Goal: Navigation & Orientation: Find specific page/section

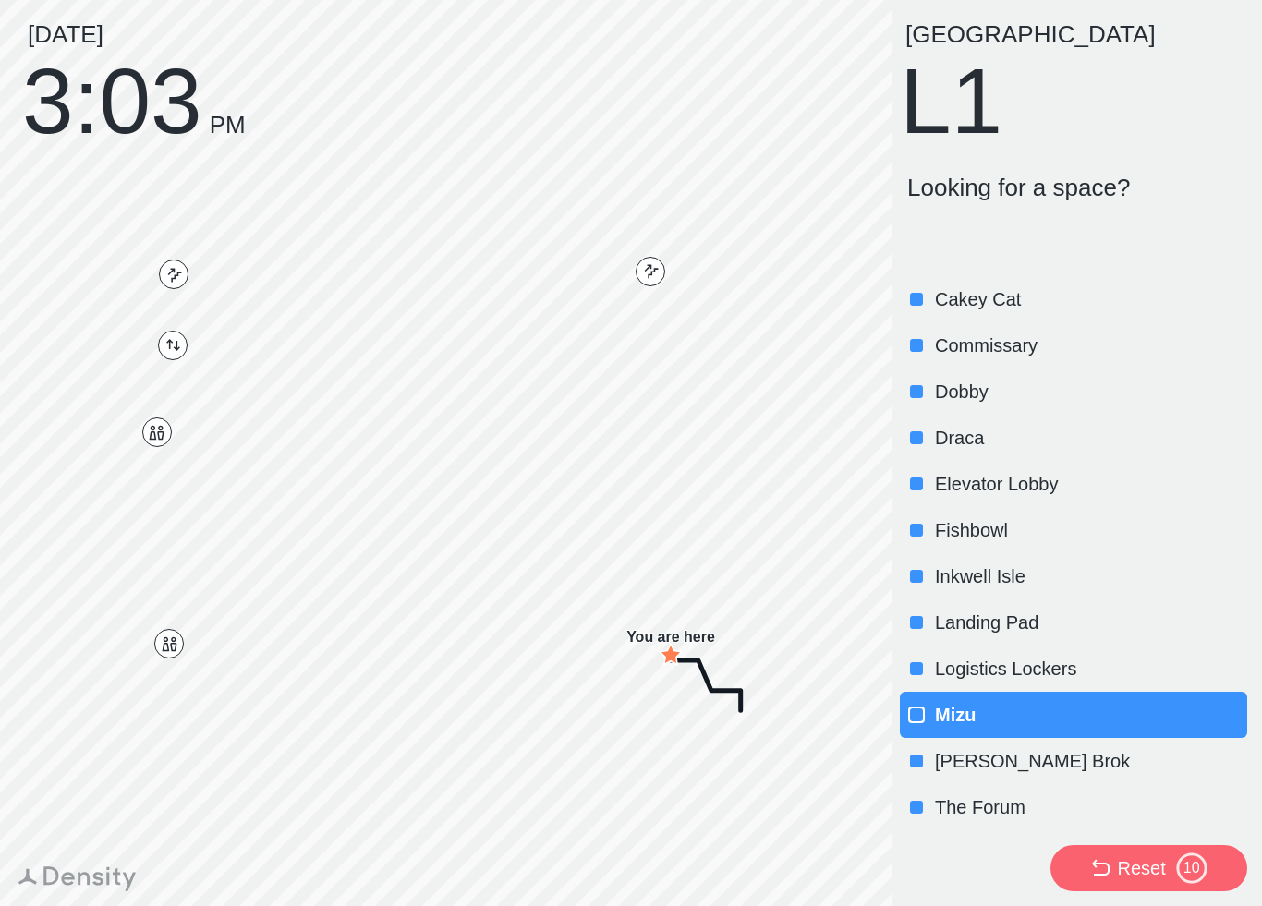
click at [968, 771] on p "[PERSON_NAME] Brok" at bounding box center [1089, 761] width 309 height 26
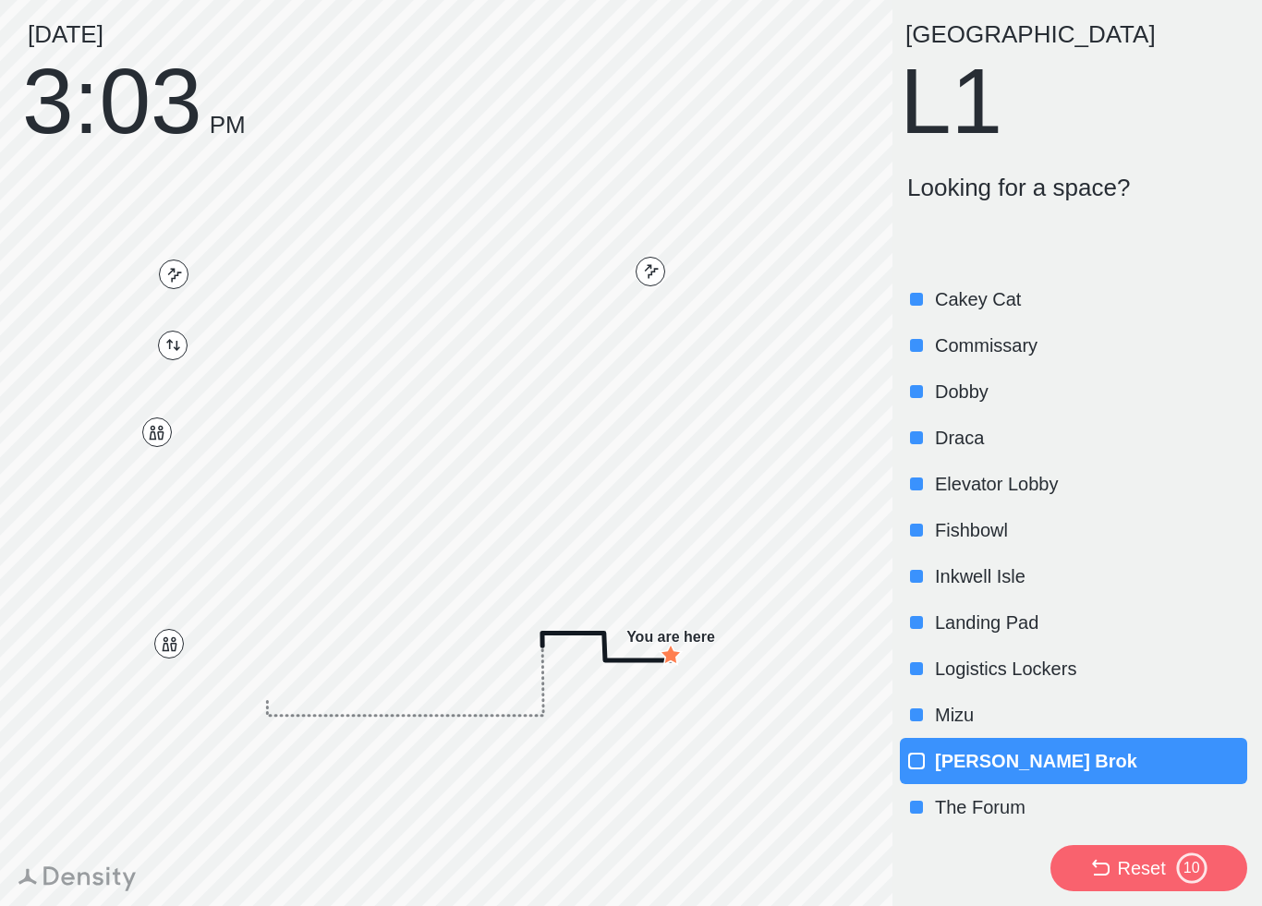
click at [954, 798] on p "The Forum" at bounding box center [1089, 807] width 309 height 26
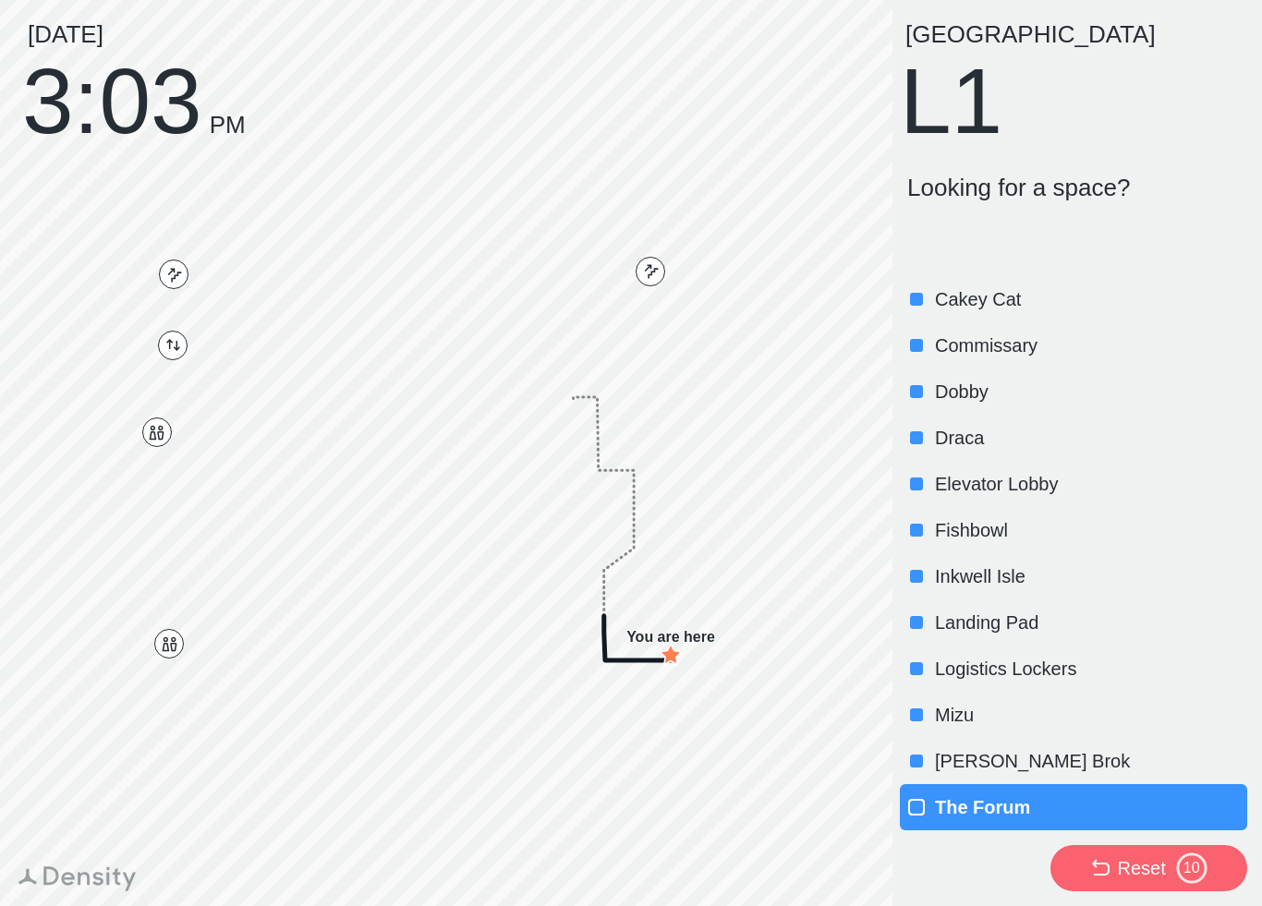
click at [979, 661] on p "Logistics Lockers" at bounding box center [1089, 669] width 309 height 26
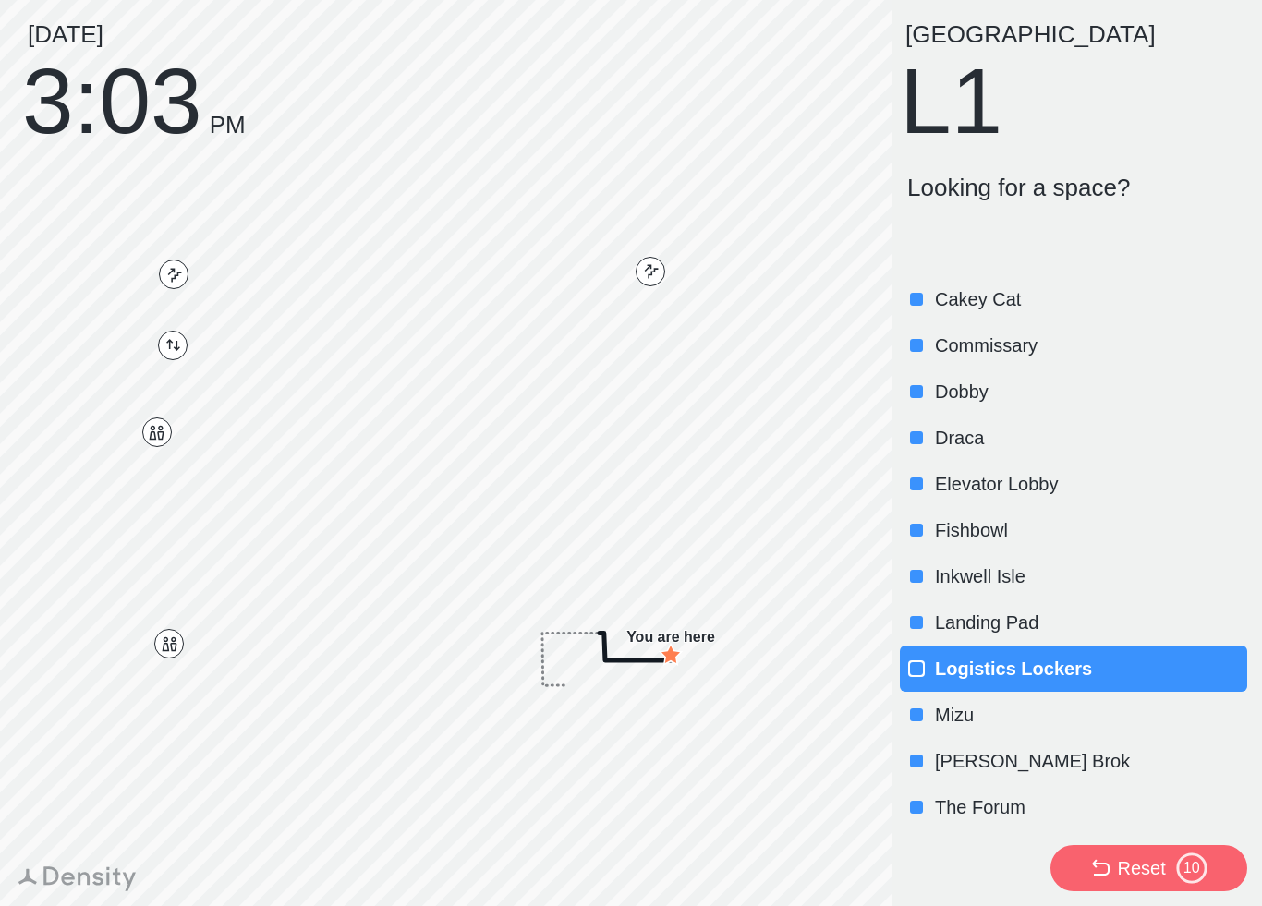
click at [978, 607] on div "Landing Pad" at bounding box center [1073, 623] width 347 height 46
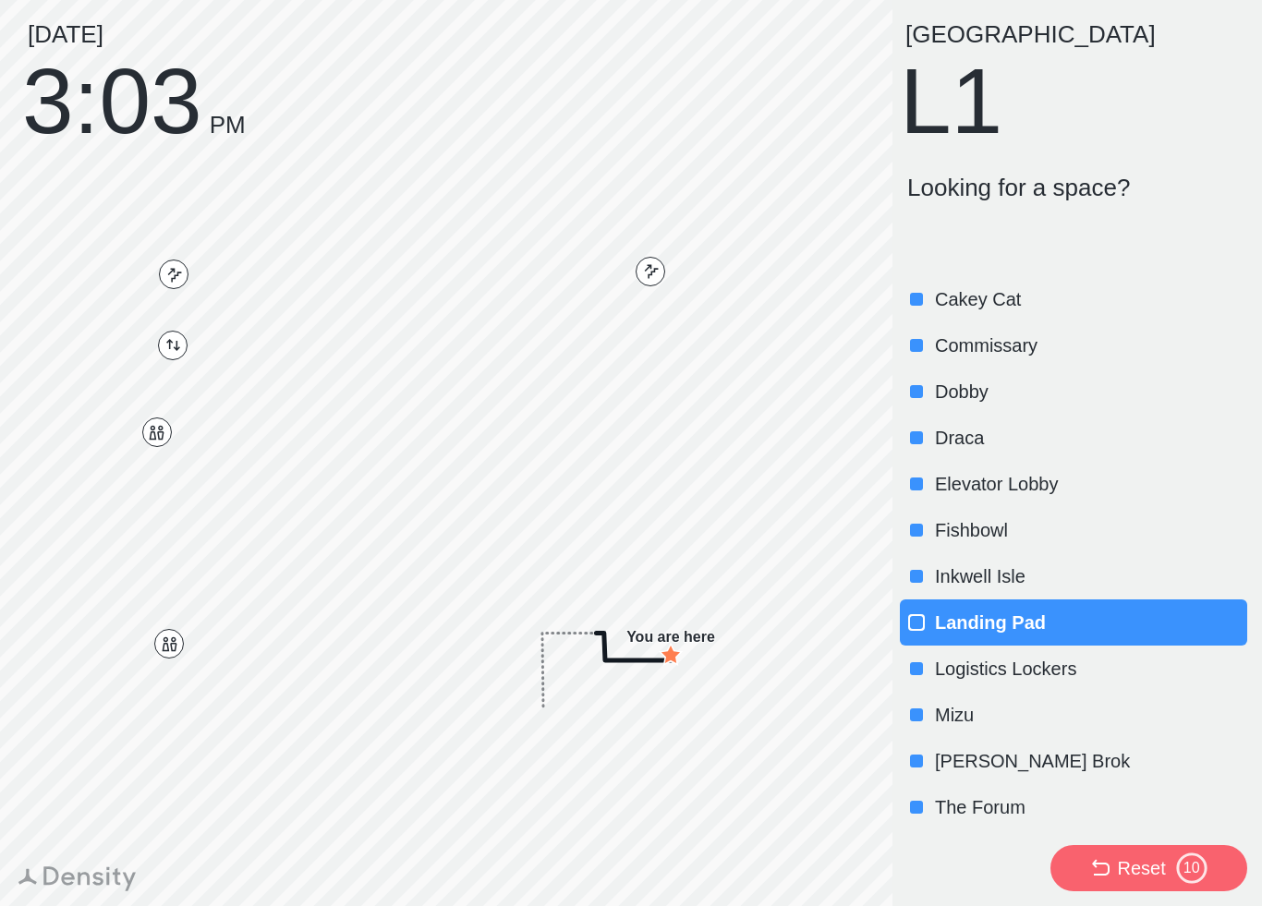
click at [986, 563] on div "Inkwell Isle" at bounding box center [1073, 576] width 347 height 46
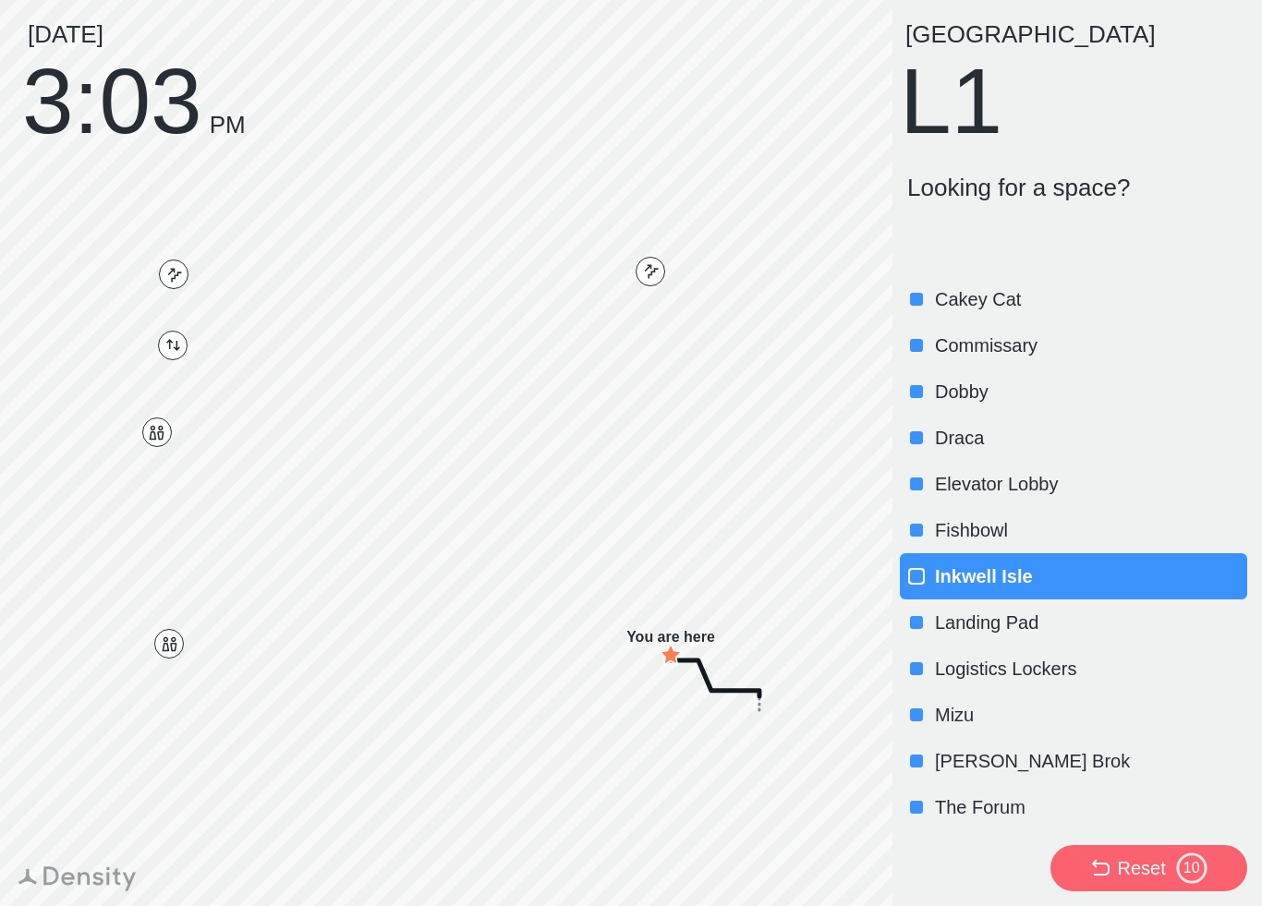
click at [976, 533] on p "Fishbowl" at bounding box center [1089, 530] width 309 height 26
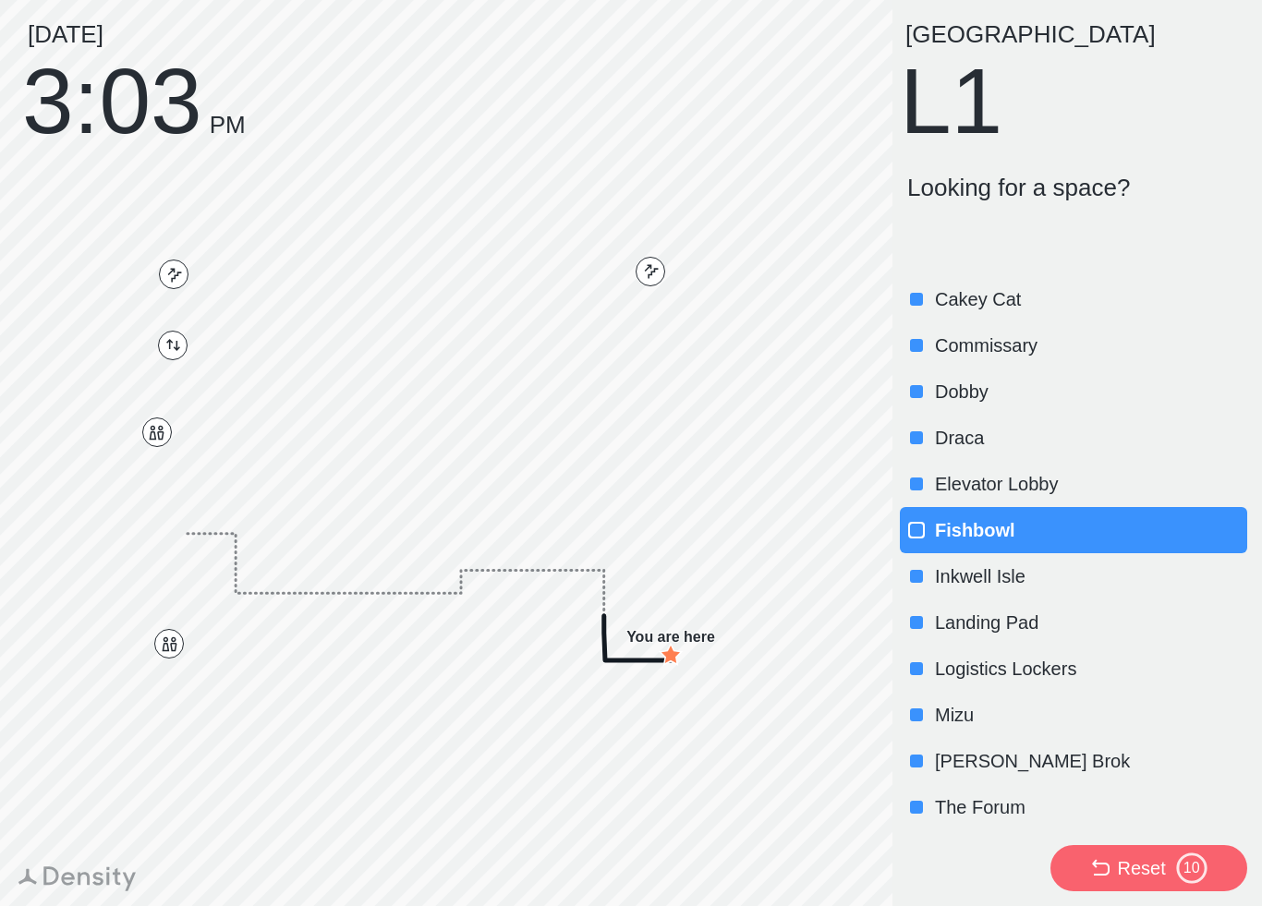
click at [1008, 482] on p "Elevator Lobby" at bounding box center [1089, 484] width 309 height 26
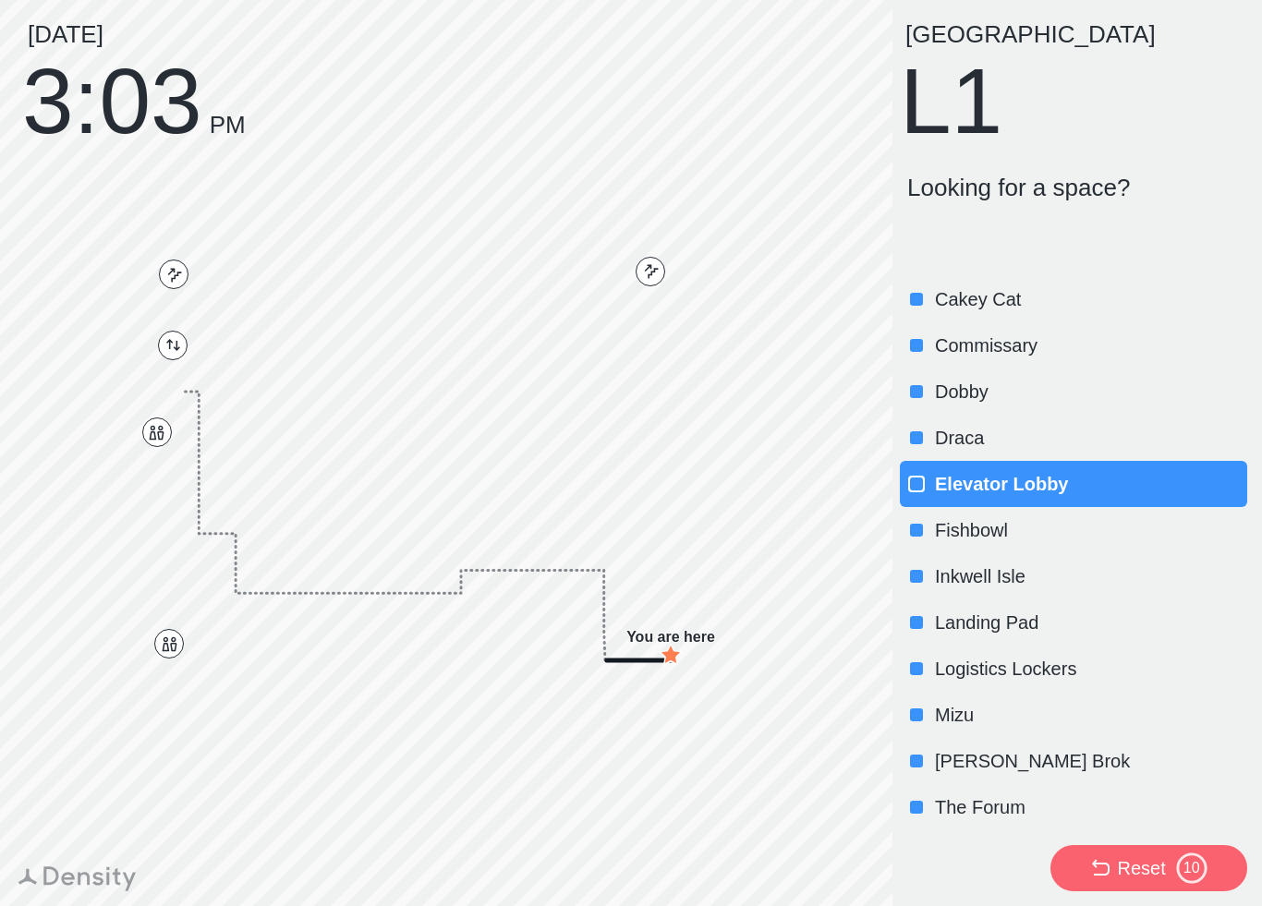
click at [1015, 442] on p "Draca" at bounding box center [1089, 438] width 309 height 26
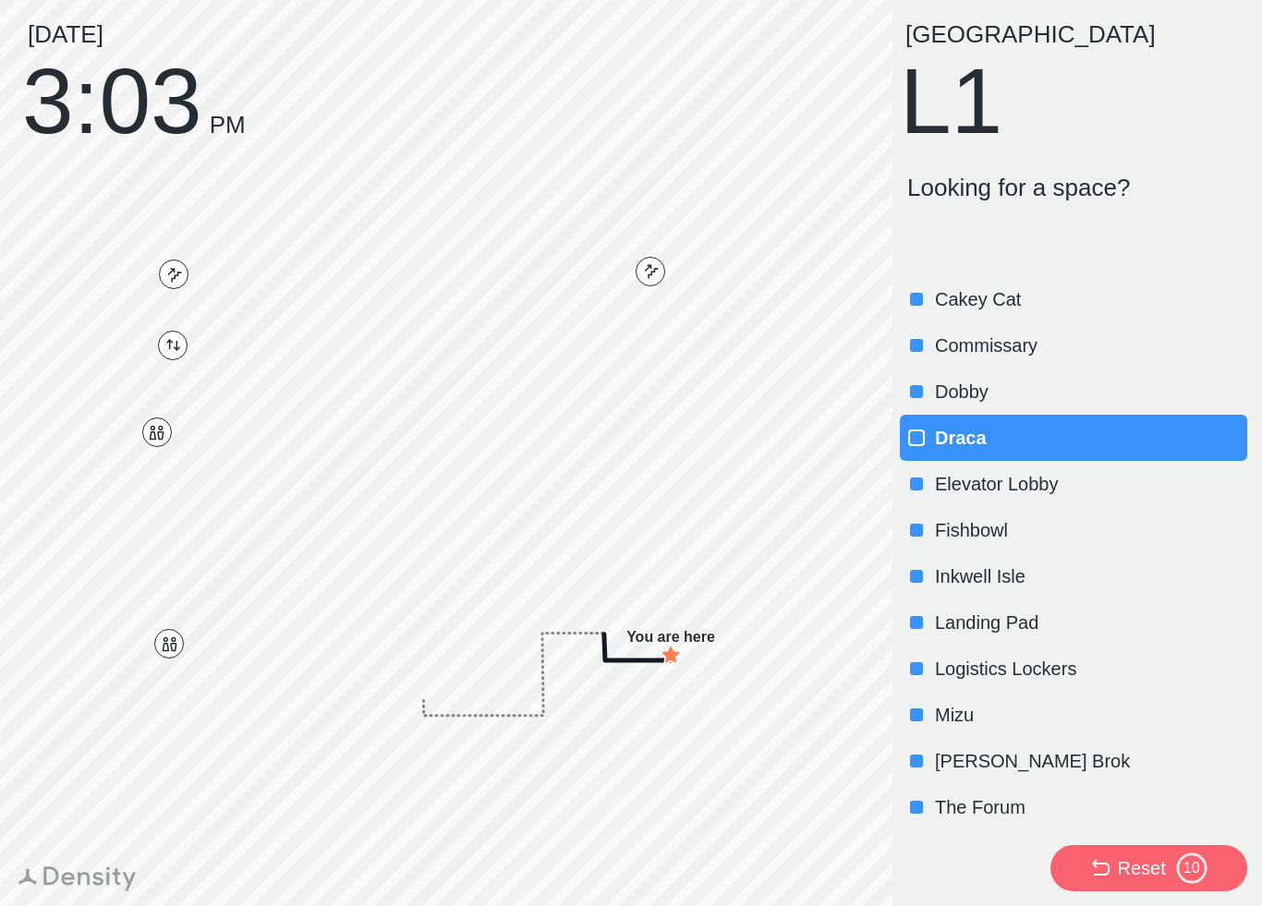
click at [1041, 383] on p "Dobby" at bounding box center [1089, 392] width 309 height 26
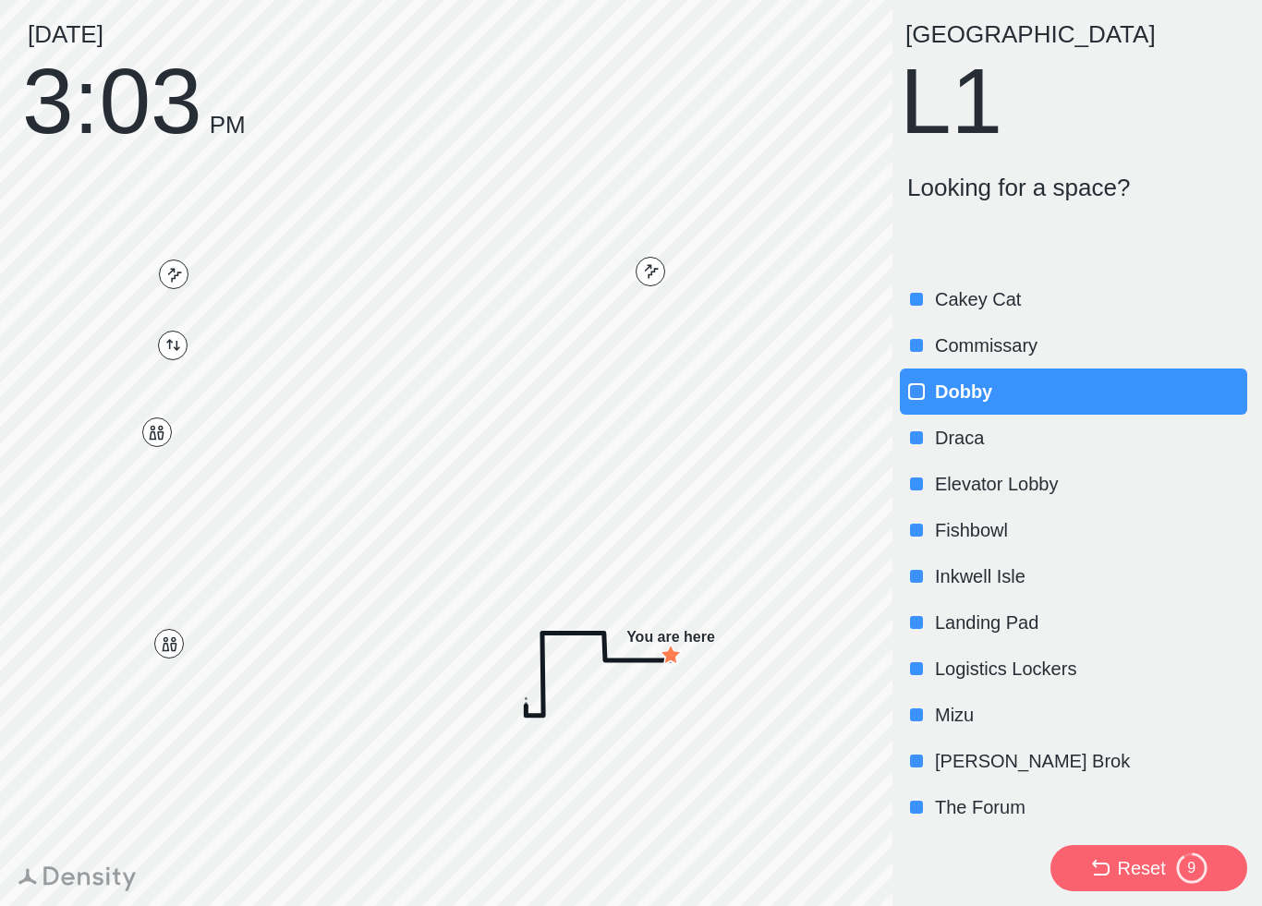
click at [1042, 332] on div "Commissary" at bounding box center [1073, 345] width 347 height 46
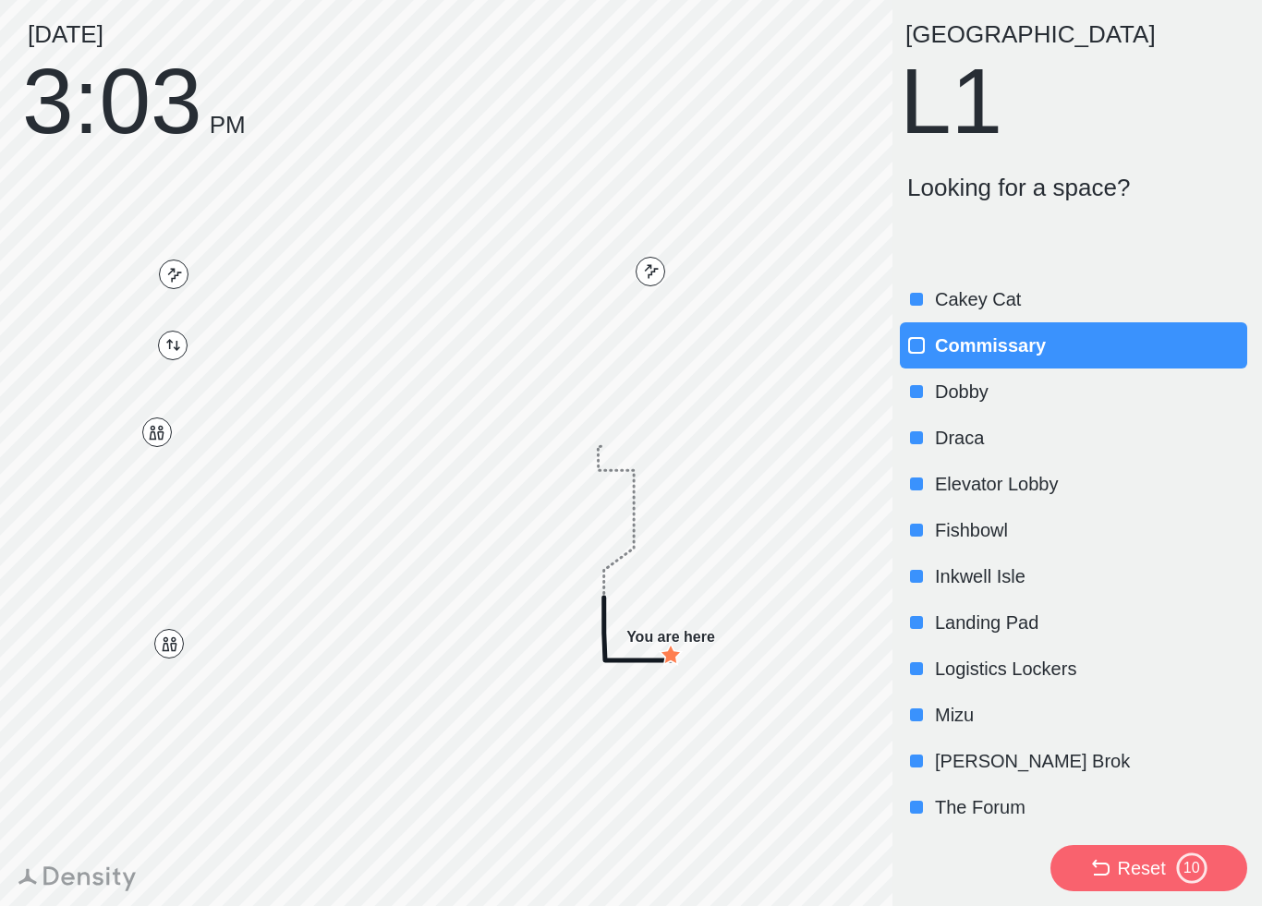
click at [1060, 309] on p "Cakey Cat" at bounding box center [1089, 299] width 309 height 26
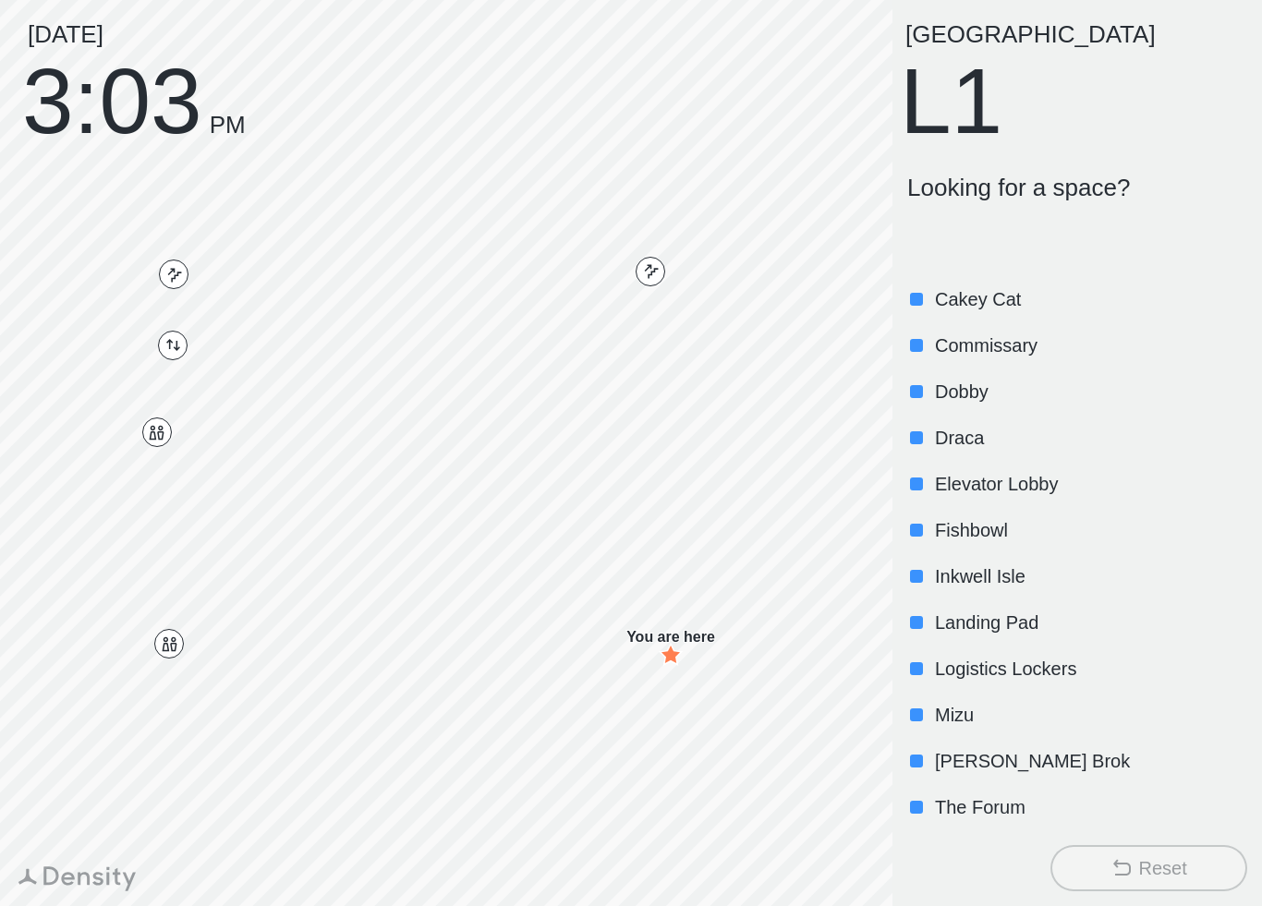
click at [976, 125] on div "[GEOGRAPHIC_DATA] South L1" at bounding box center [1077, 83] width 355 height 122
click at [972, 101] on div "[GEOGRAPHIC_DATA] South L1" at bounding box center [1077, 83] width 355 height 122
